Goal: Navigation & Orientation: Find specific page/section

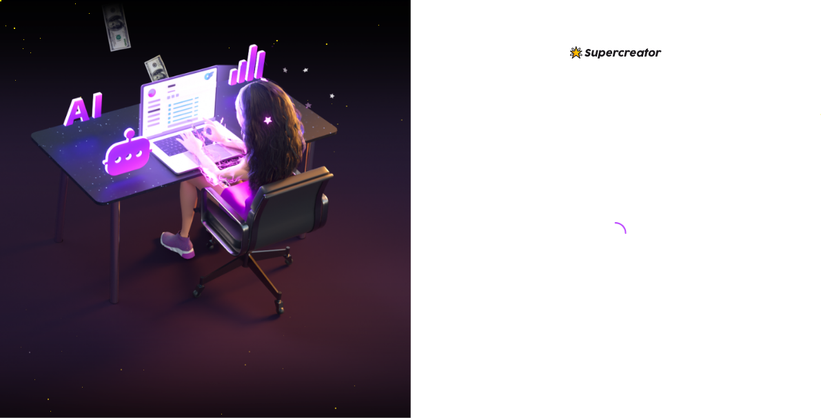
click at [452, 78] on div at bounding box center [616, 209] width 411 height 418
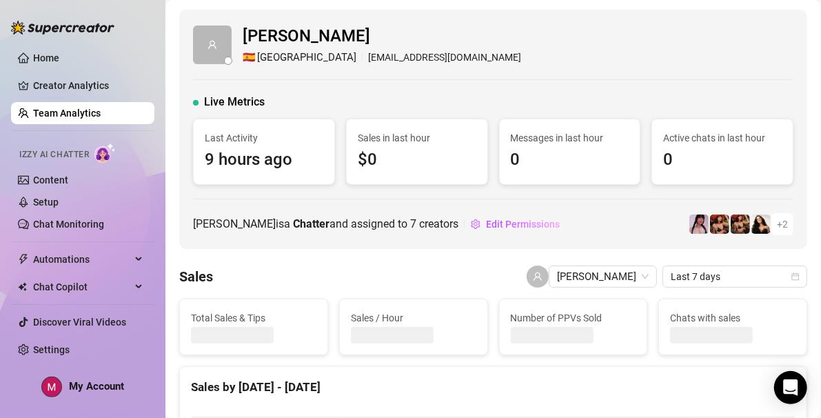
click at [101, 112] on link "Team Analytics" at bounding box center [67, 113] width 68 height 11
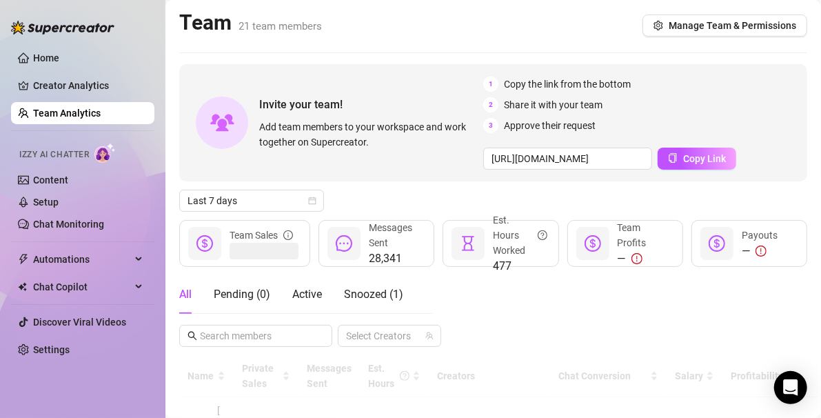
click at [101, 112] on link "Team Analytics" at bounding box center [67, 113] width 68 height 11
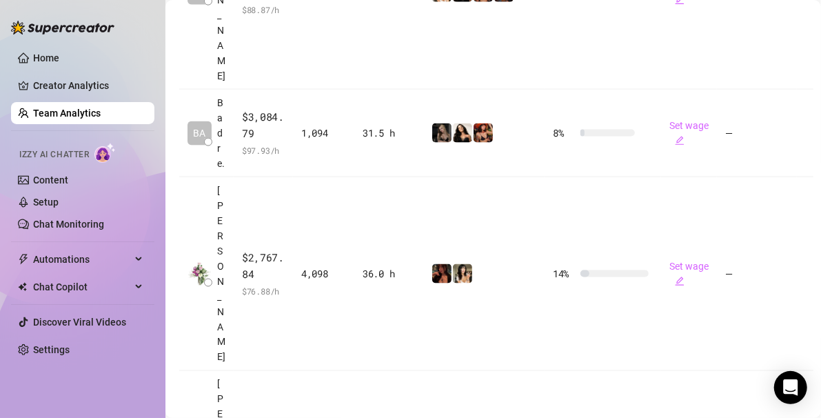
scroll to position [1033, 0]
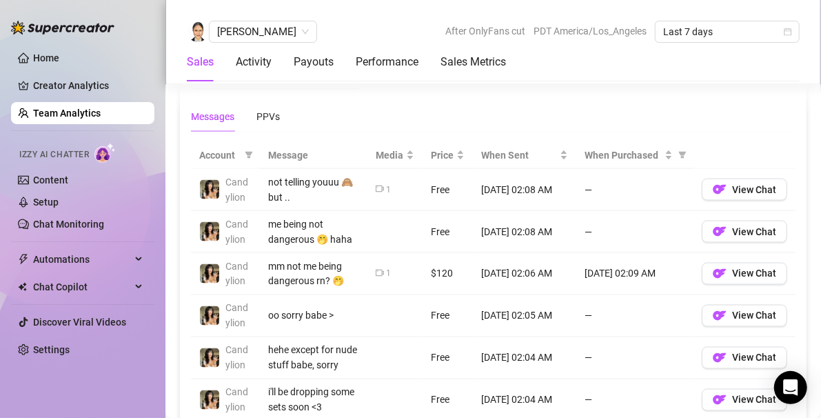
scroll to position [959, 0]
click at [244, 25] on span "[PERSON_NAME]" at bounding box center [263, 31] width 92 height 21
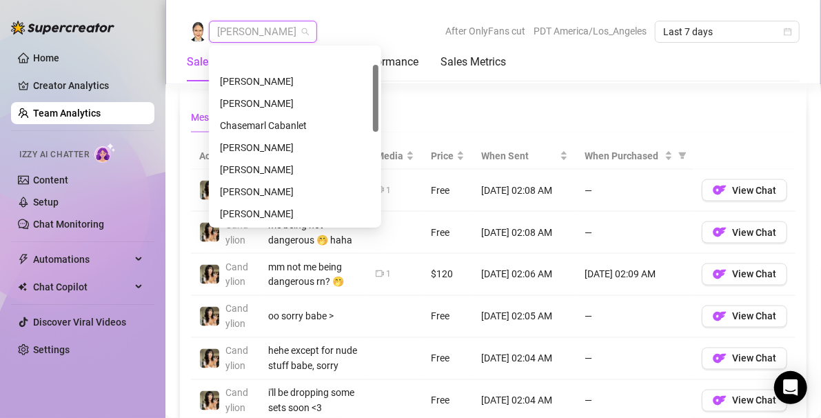
scroll to position [44, 0]
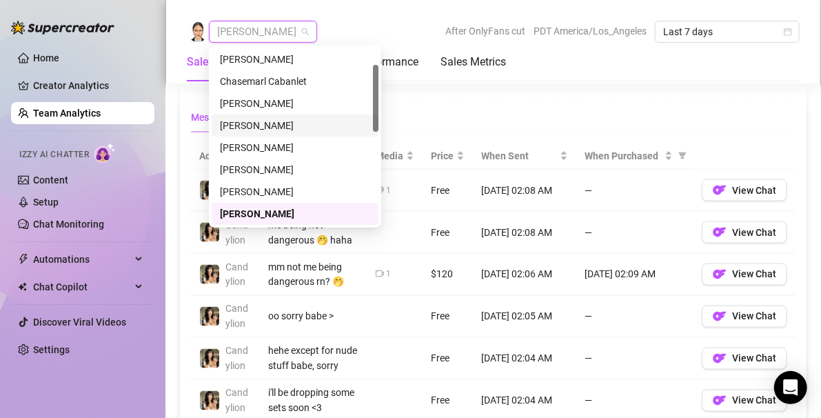
click at [266, 130] on div "[PERSON_NAME]" at bounding box center [295, 125] width 150 height 15
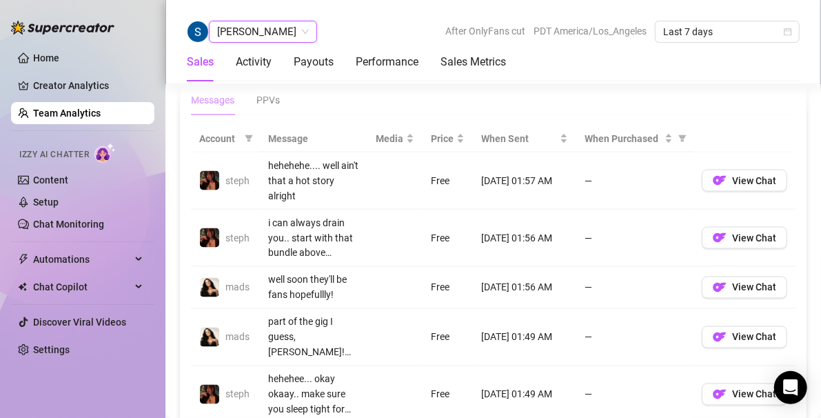
scroll to position [977, 0]
